Goal: Information Seeking & Learning: Learn about a topic

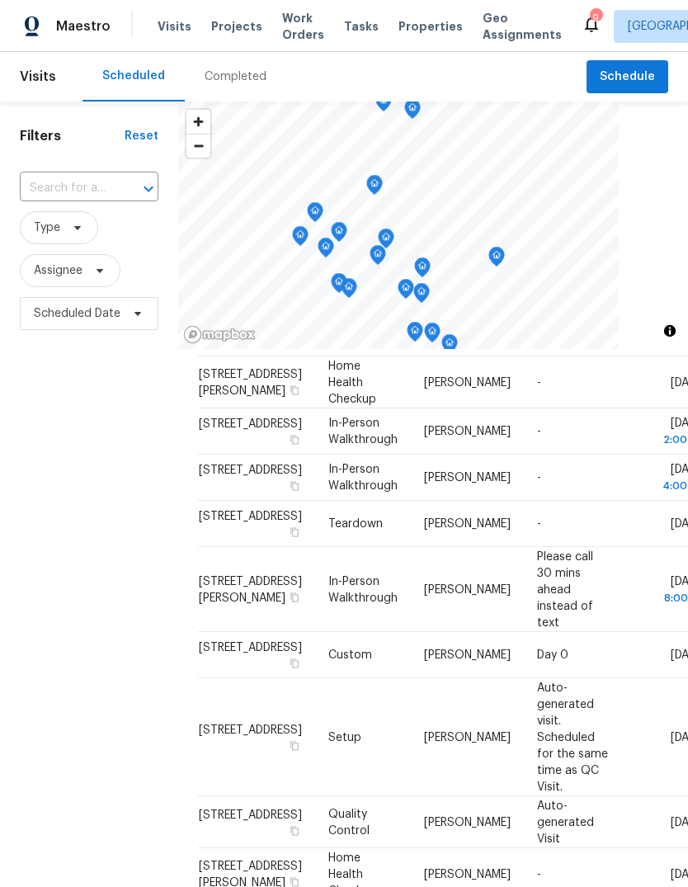
scroll to position [388, 0]
click at [417, 21] on span "Properties" at bounding box center [430, 26] width 64 height 16
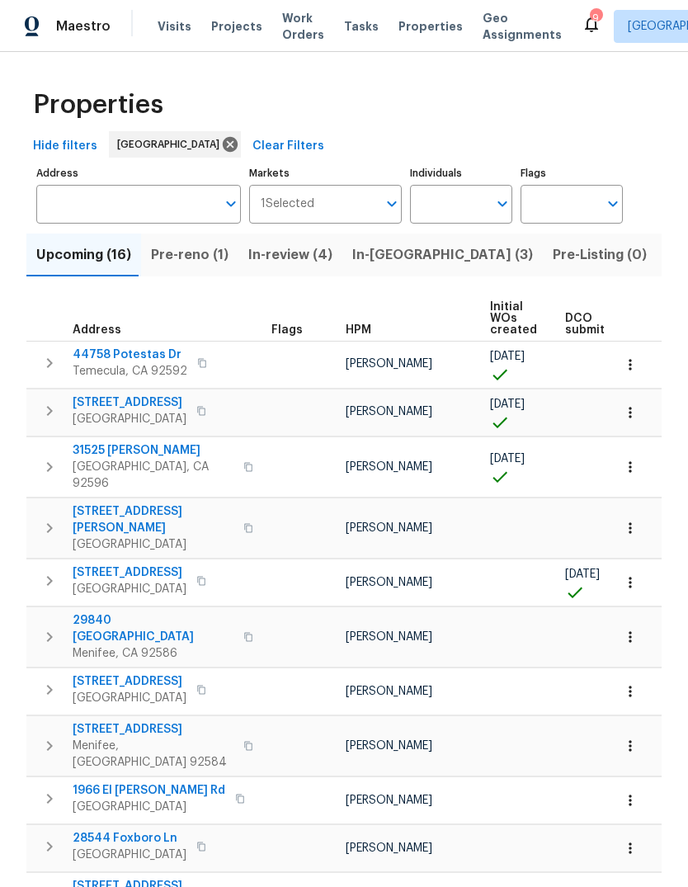
click at [177, 258] on span "Pre-reno (1)" at bounding box center [190, 254] width 78 height 23
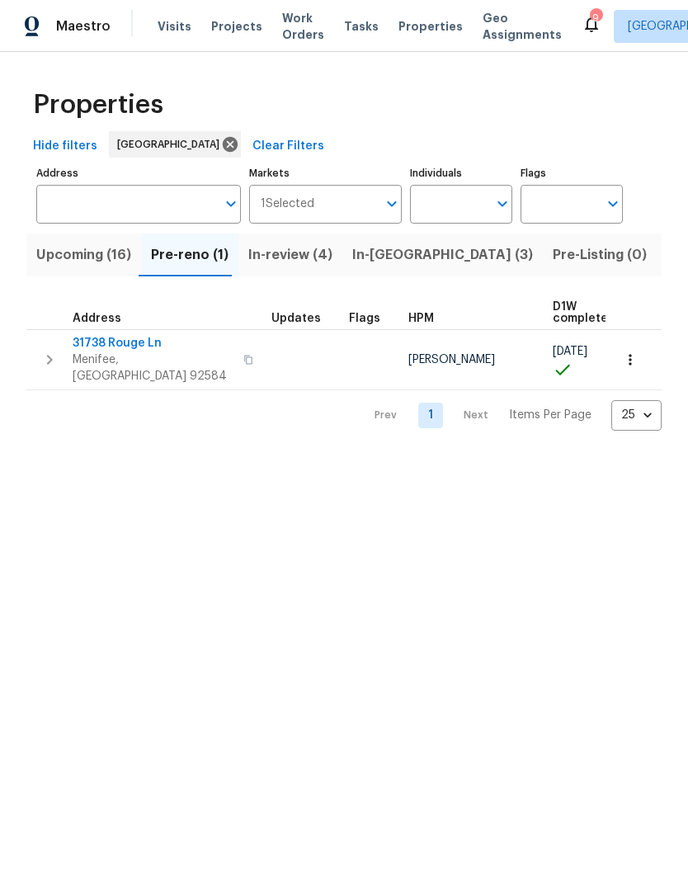
click at [238, 31] on span "Projects" at bounding box center [236, 26] width 51 height 16
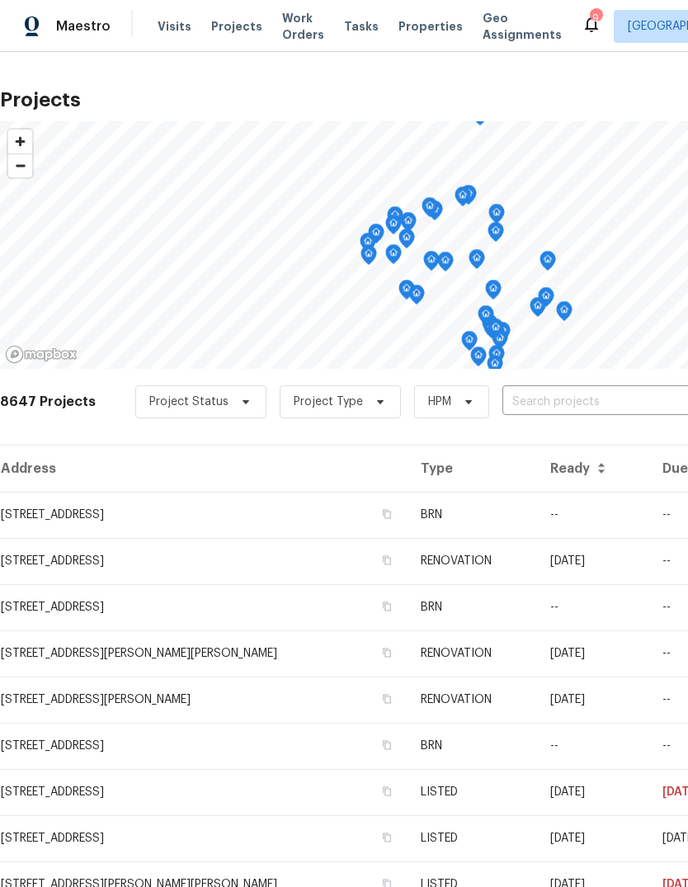
click at [517, 402] on input "text" at bounding box center [596, 402] width 189 height 26
type input "31738"
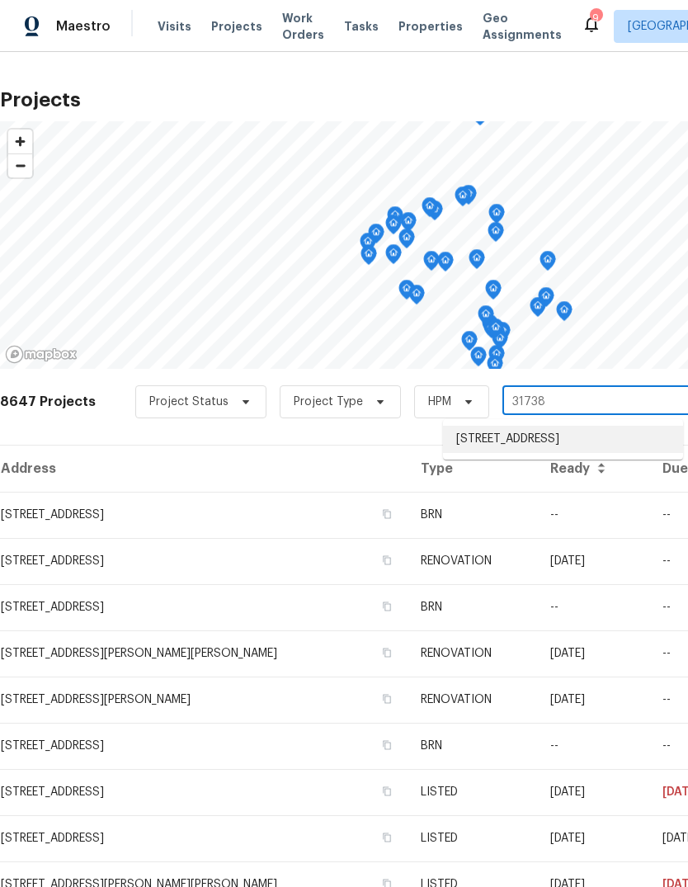
click at [567, 437] on li "[STREET_ADDRESS]" at bounding box center [563, 439] width 240 height 27
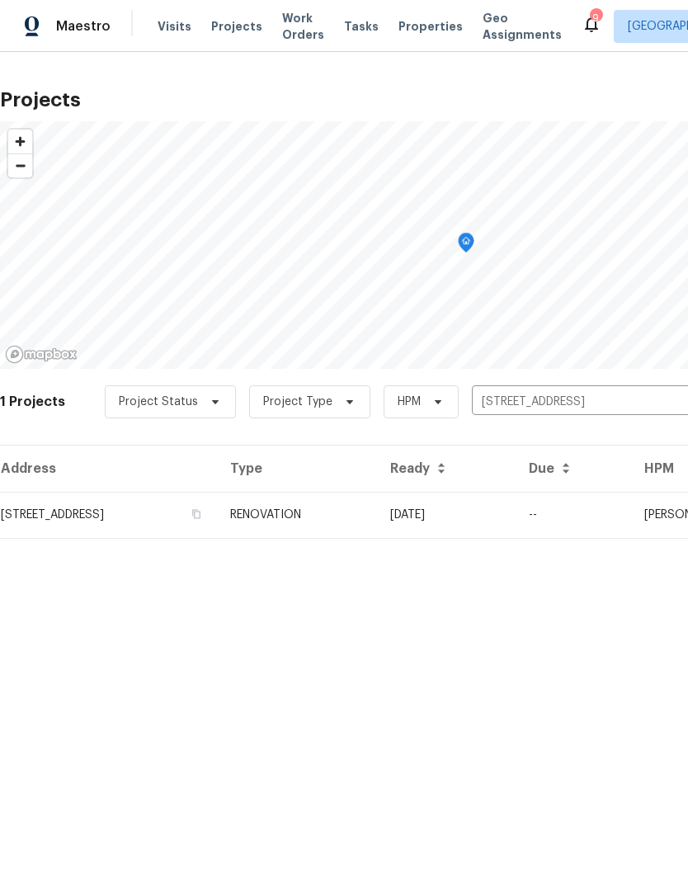
click at [377, 515] on td "RENOVATION" at bounding box center [297, 515] width 160 height 46
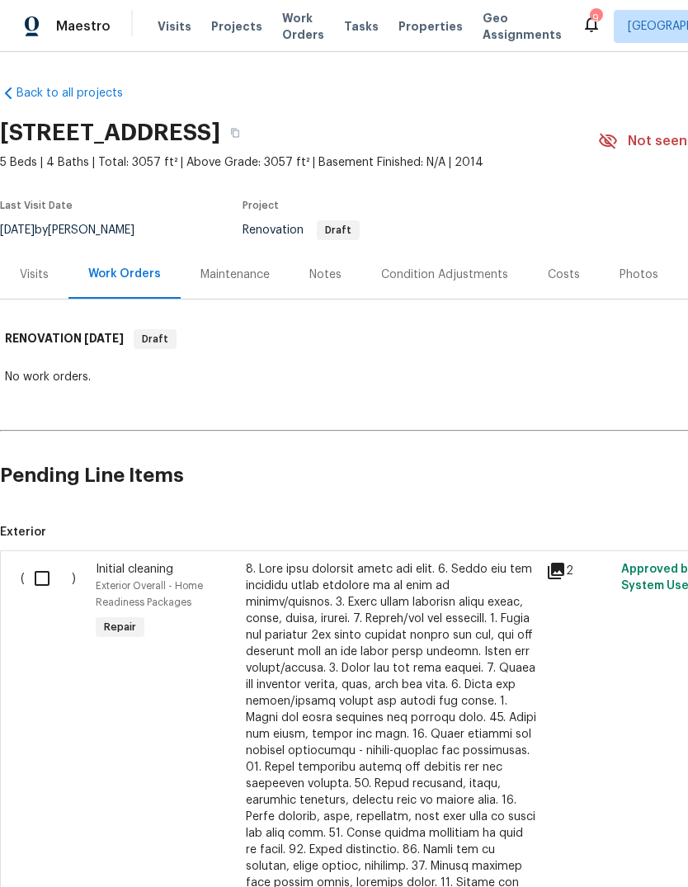
click at [560, 275] on div "Costs" at bounding box center [564, 274] width 32 height 16
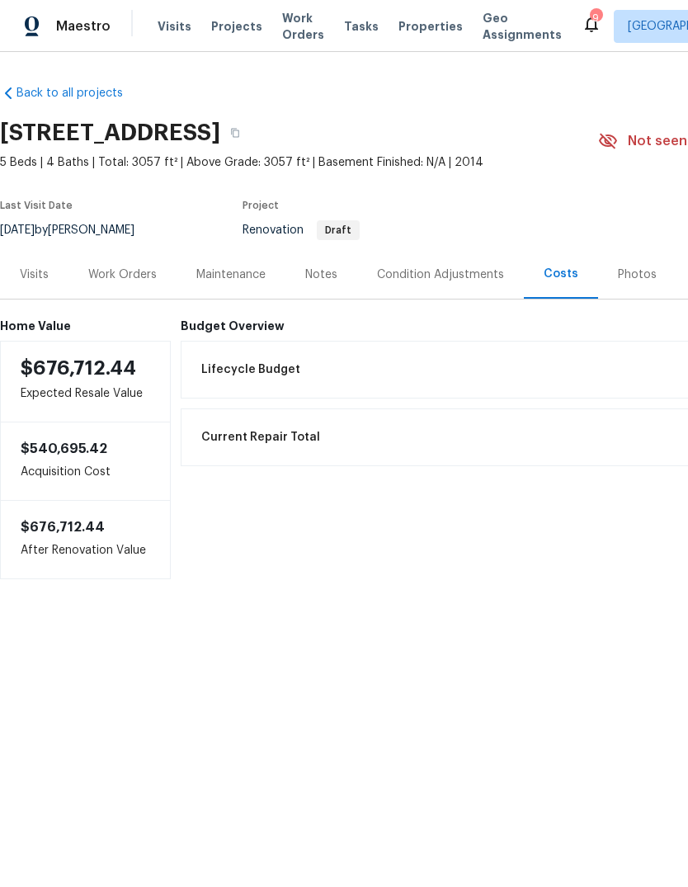
click at [130, 274] on div "Work Orders" at bounding box center [122, 274] width 68 height 16
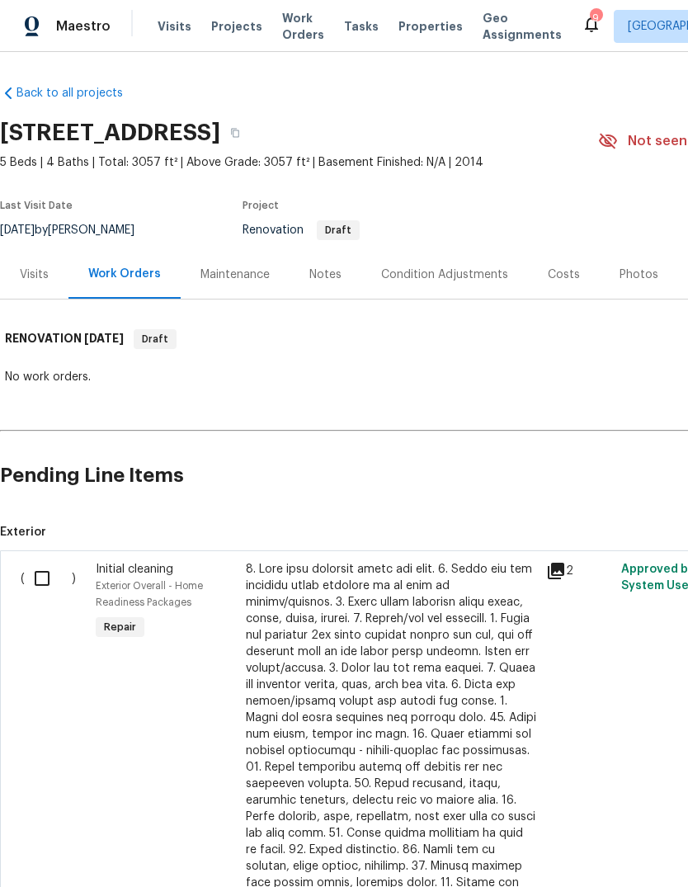
click at [555, 270] on div "Costs" at bounding box center [564, 274] width 32 height 16
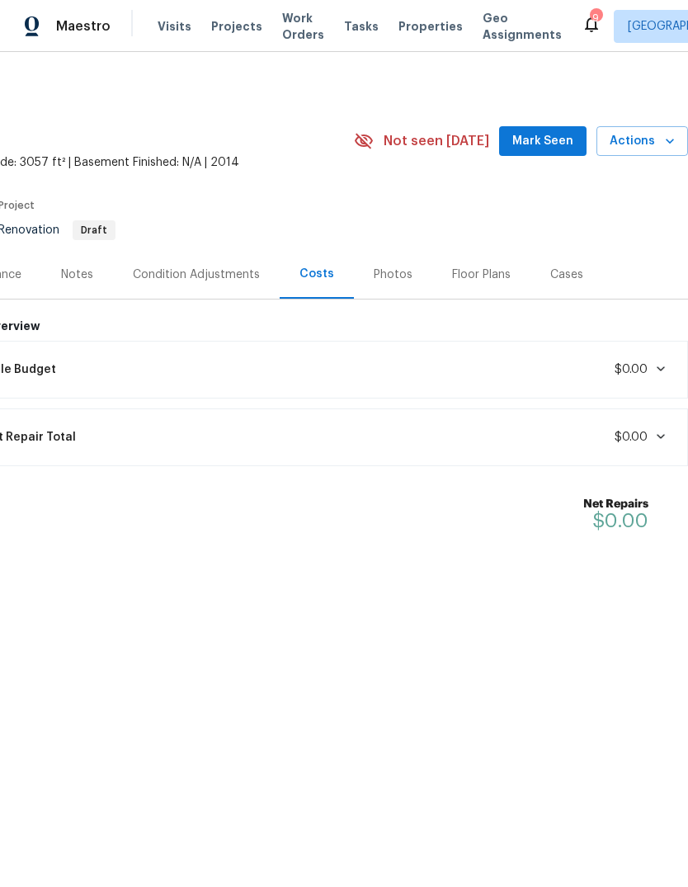
scroll to position [0, 244]
click at [217, 261] on div "Condition Adjustments" at bounding box center [196, 274] width 167 height 49
